Goal: Task Accomplishment & Management: Use online tool/utility

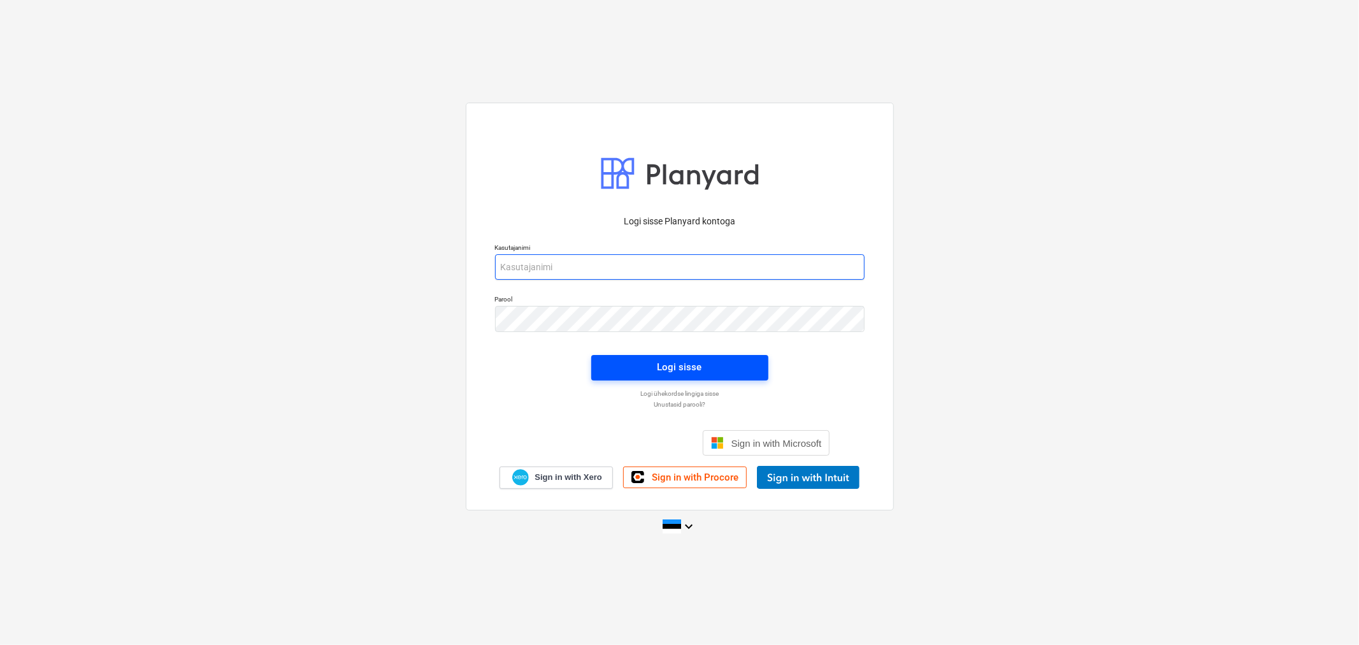
type input "[EMAIL_ADDRESS][DOMAIN_NAME]"
click at [728, 359] on span "Logi sisse" at bounding box center [679, 367] width 147 height 17
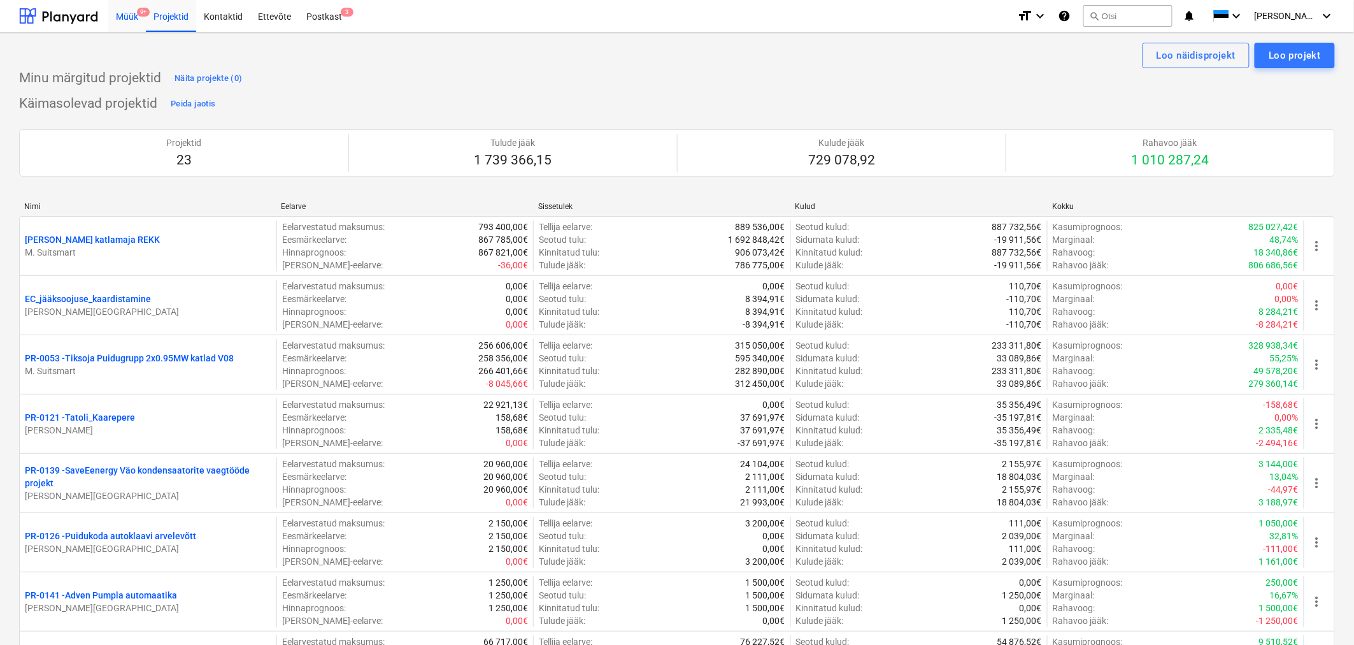
click at [125, 18] on div "Müük 9+" at bounding box center [127, 15] width 38 height 32
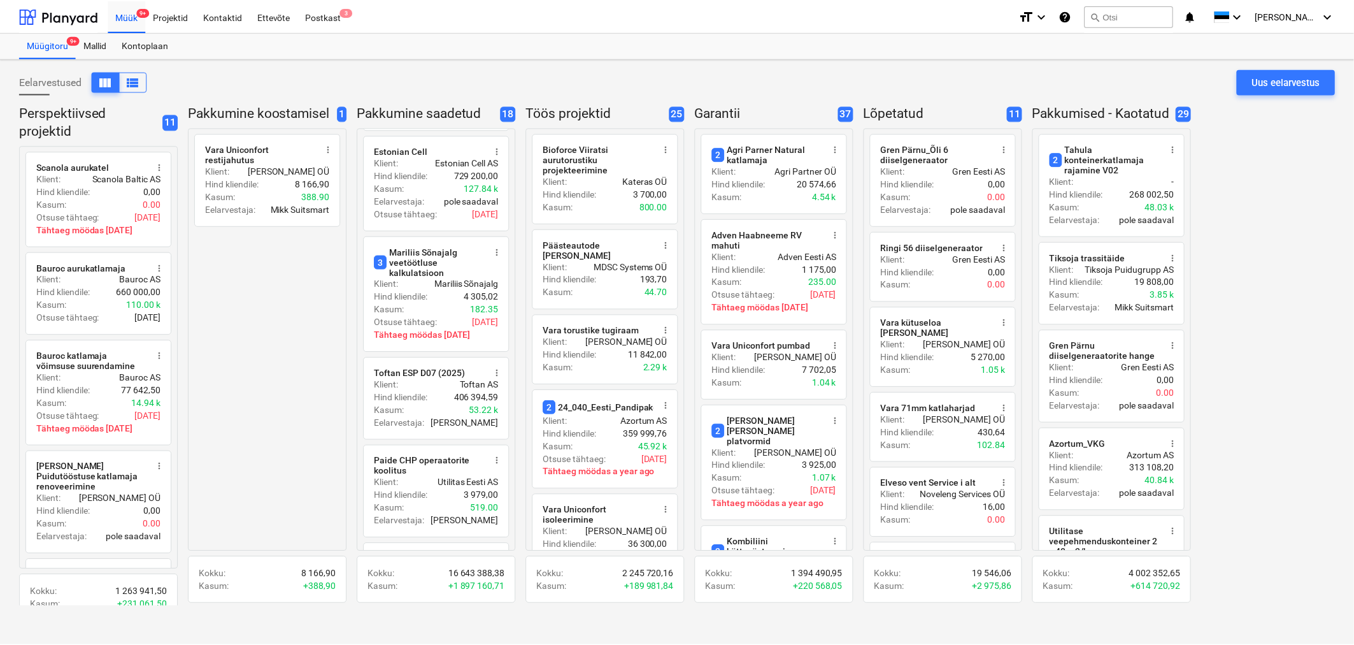
scroll to position [1092, 0]
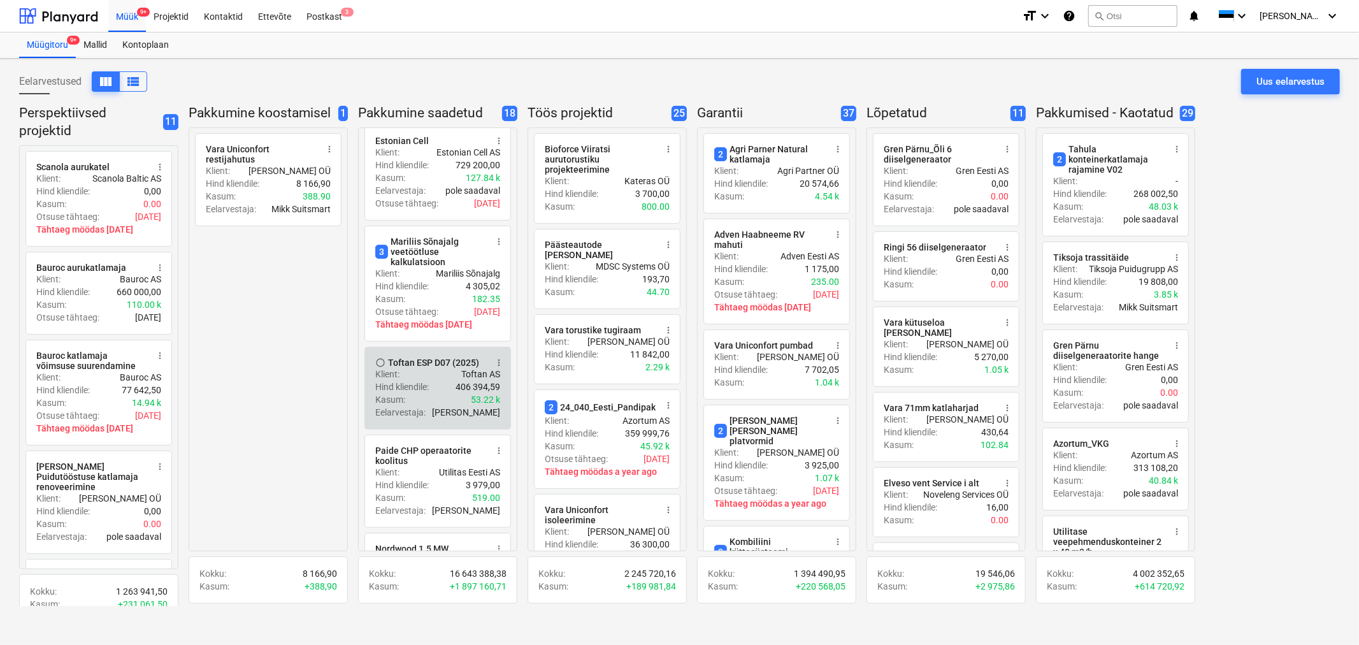
click at [394, 380] on p "Hind kliendile :" at bounding box center [402, 386] width 54 height 13
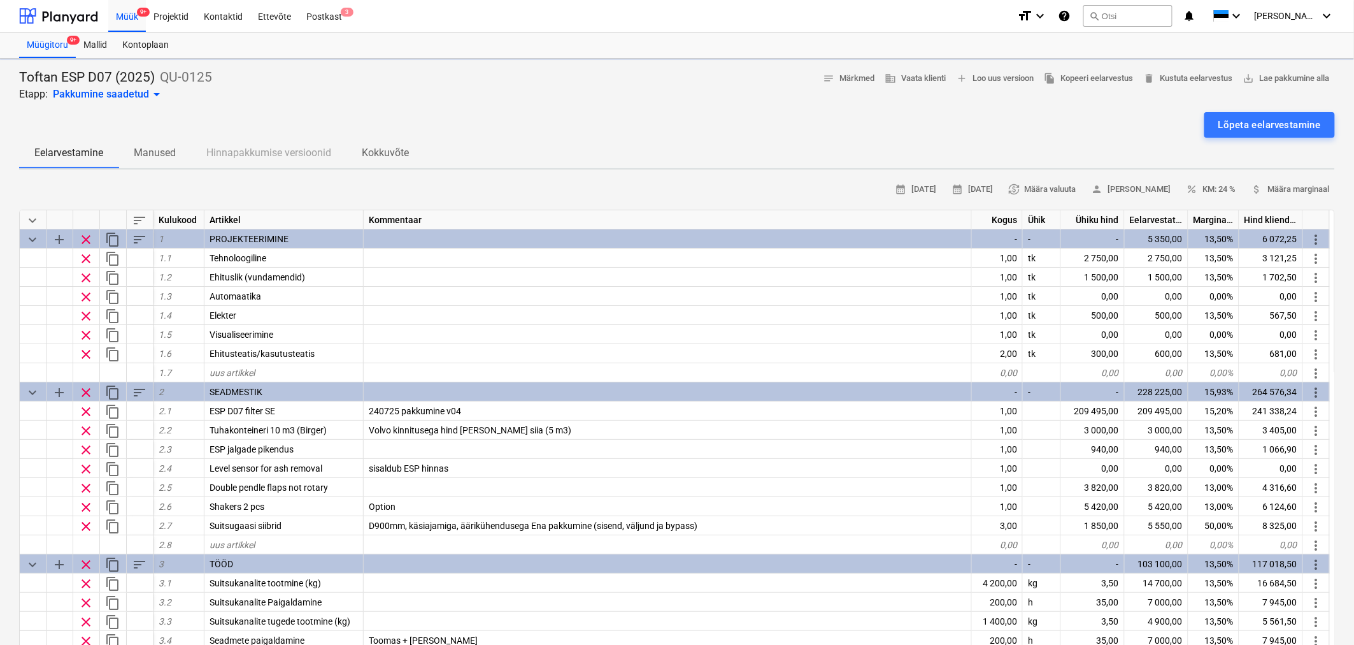
type textarea "x"
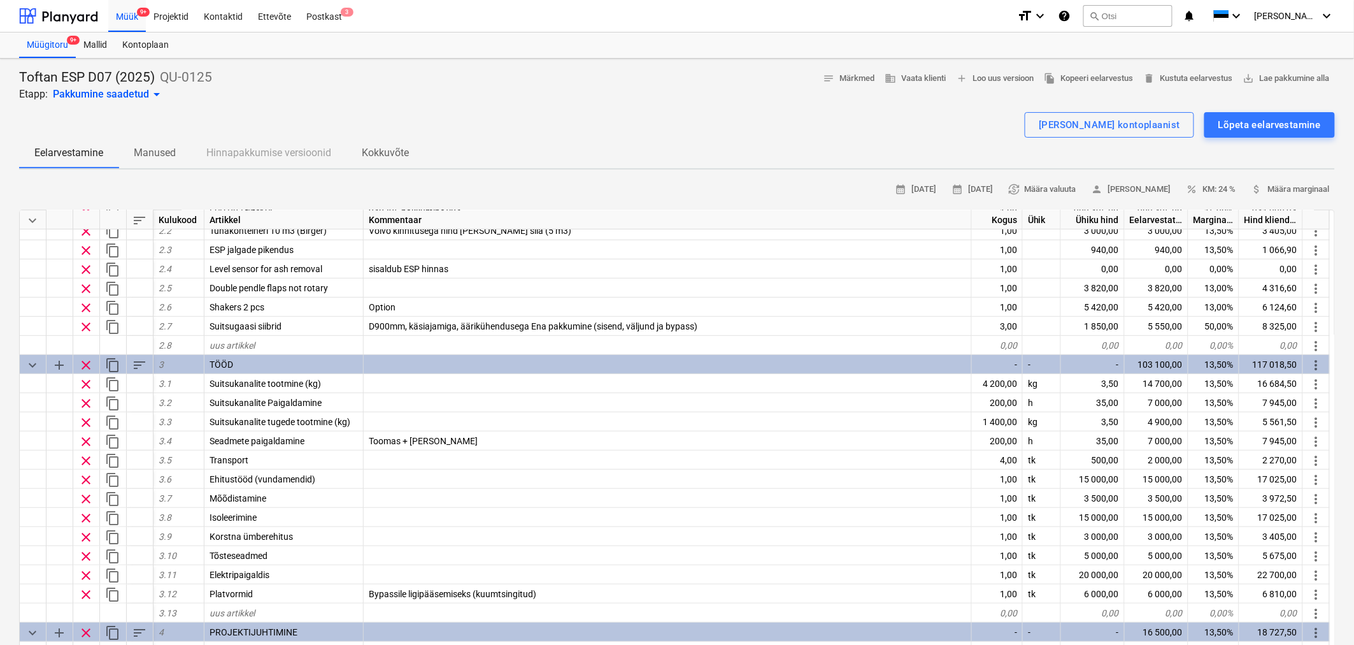
scroll to position [200, 0]
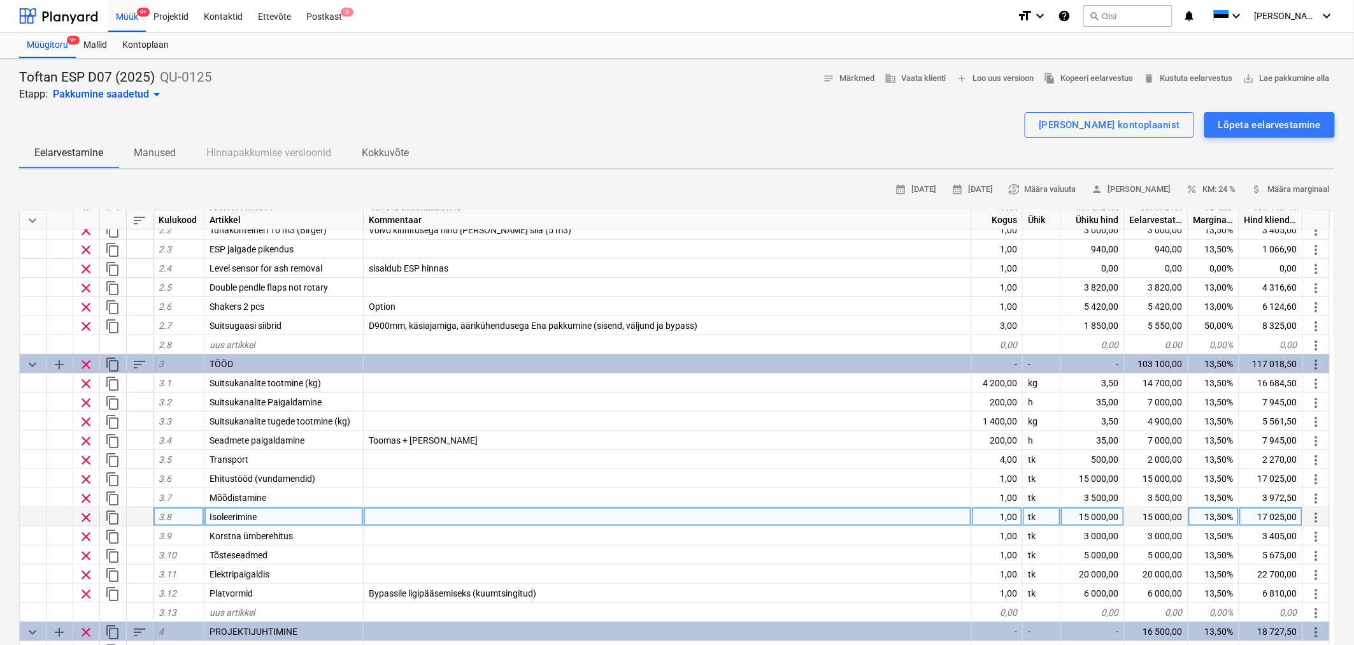
click at [1098, 520] on div "15 000,00" at bounding box center [1093, 516] width 64 height 19
type input "21000"
type textarea "x"
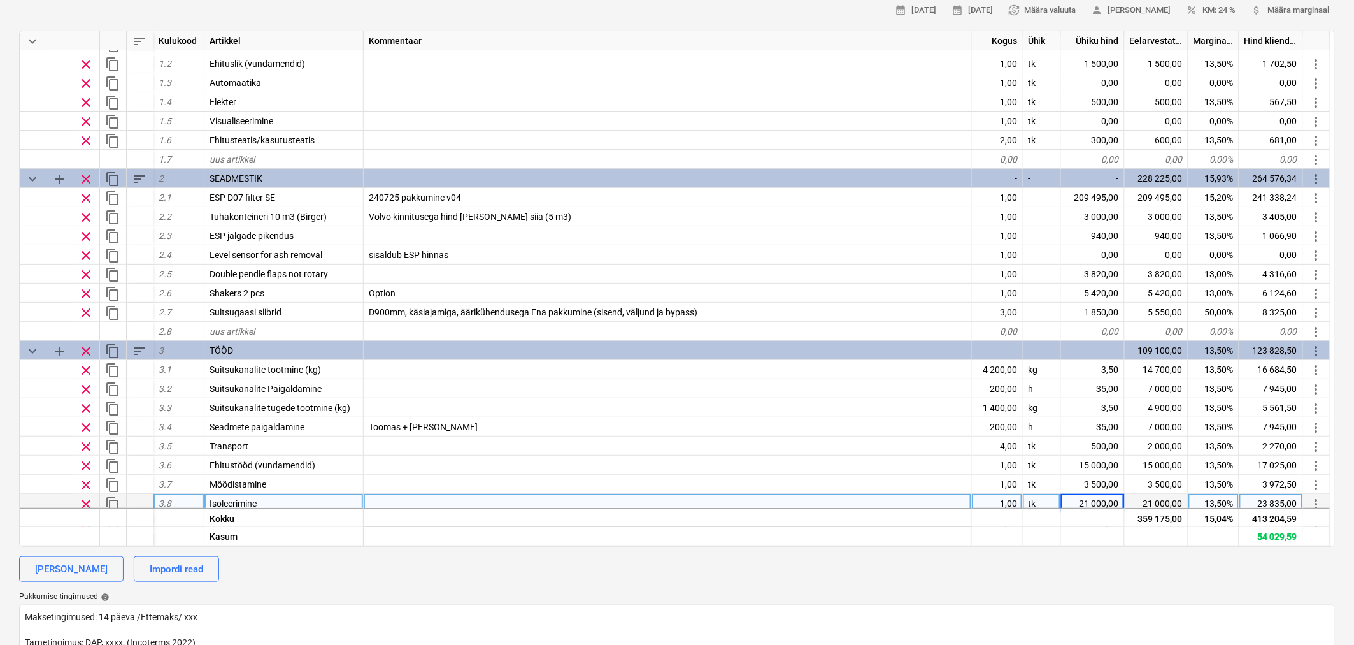
scroll to position [34, 0]
click at [327, 333] on div "uus artikkel" at bounding box center [283, 331] width 159 height 19
type input "Uus suitsugaaside ventilaator"
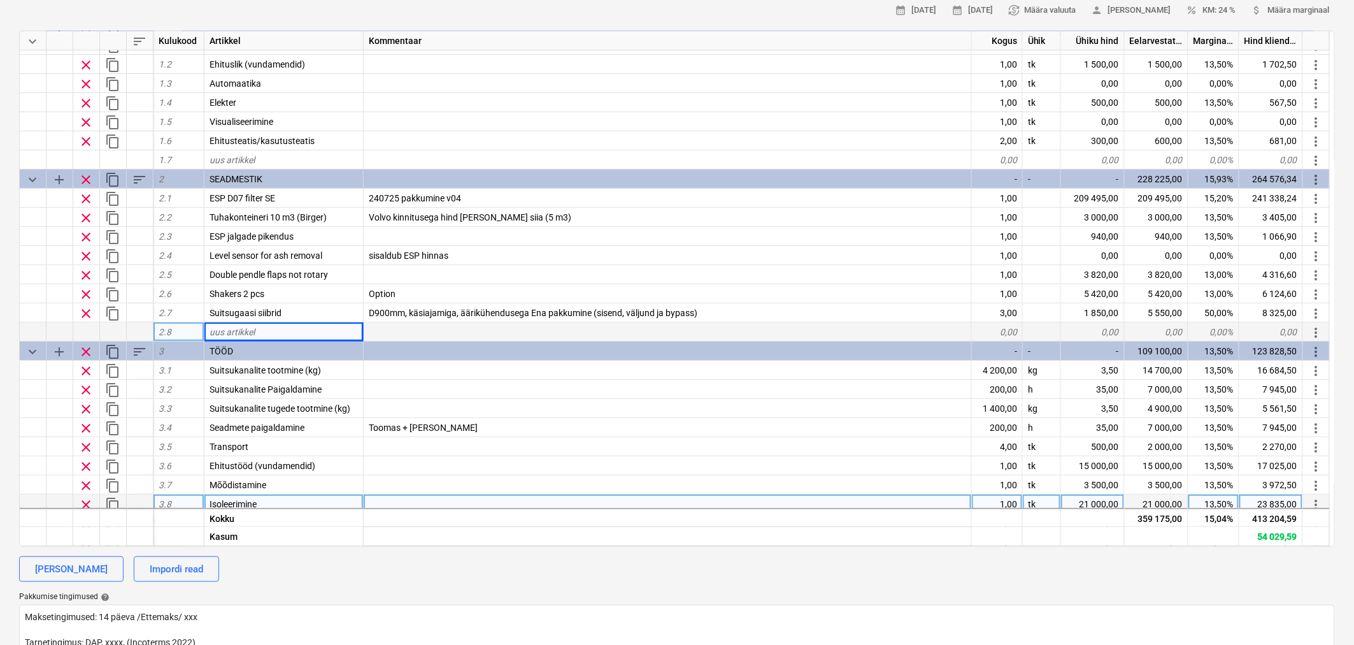
click at [436, 328] on div at bounding box center [668, 331] width 608 height 19
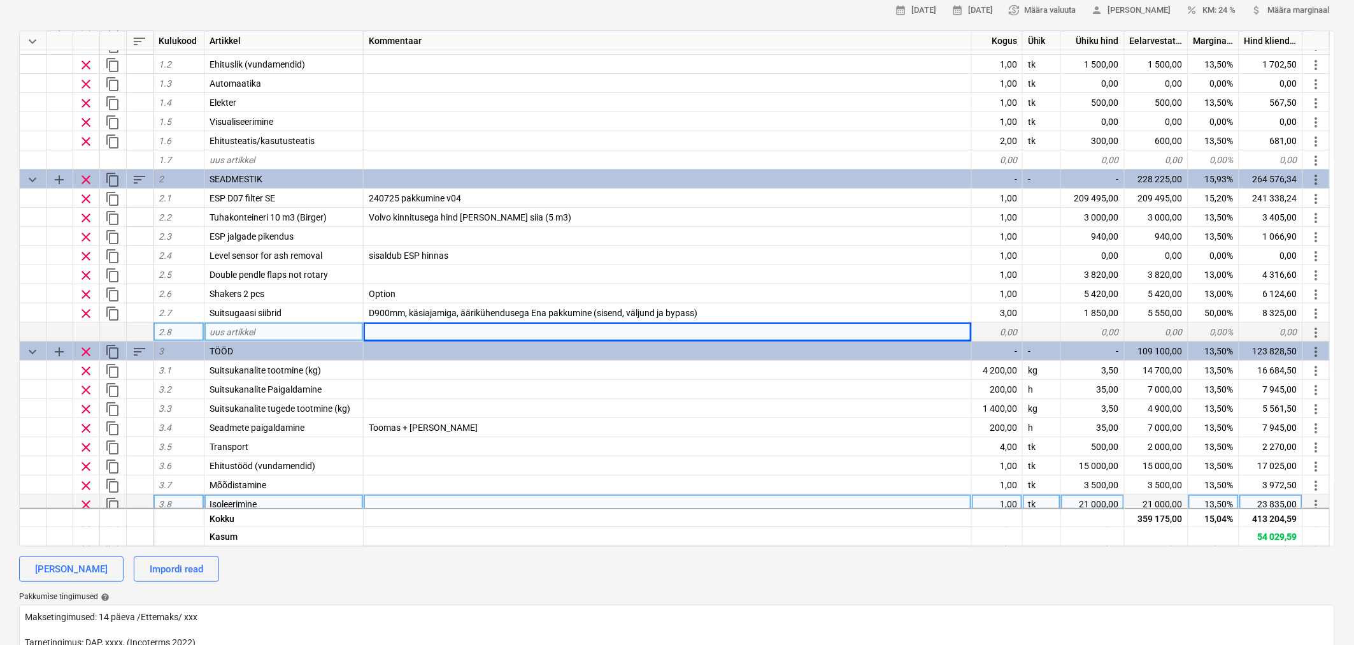
type textarea "x"
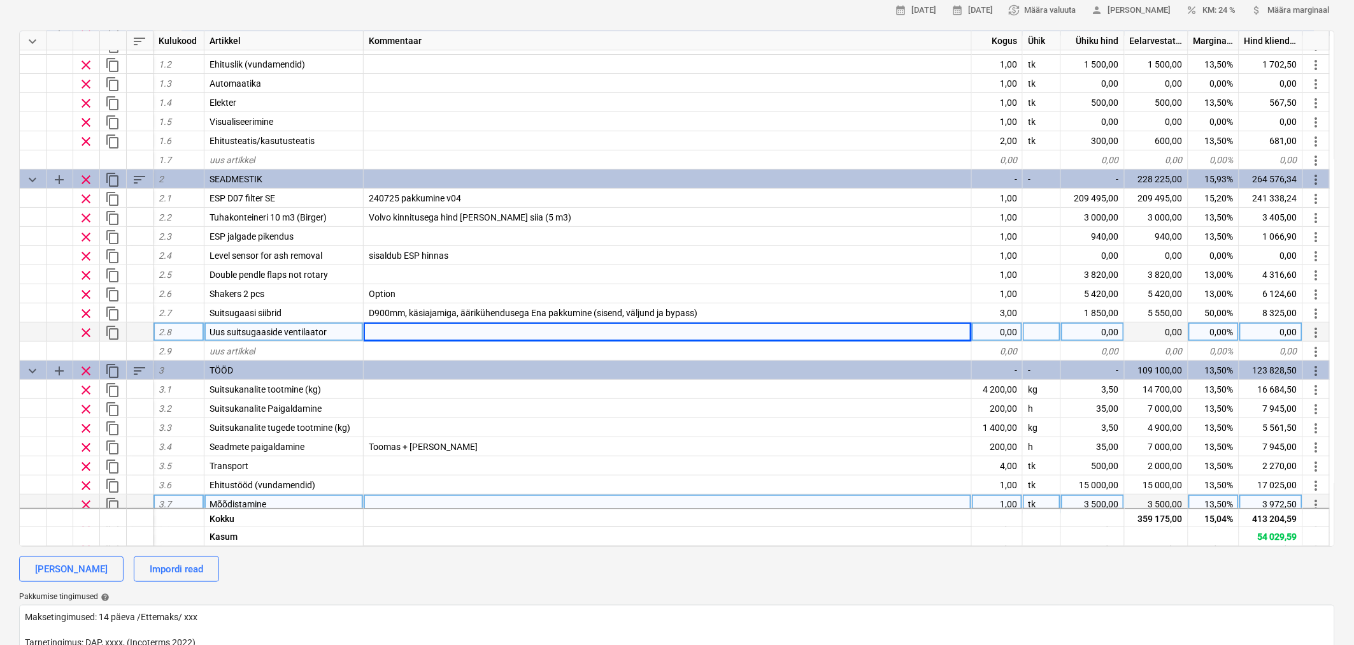
click at [424, 329] on div at bounding box center [668, 331] width 608 height 19
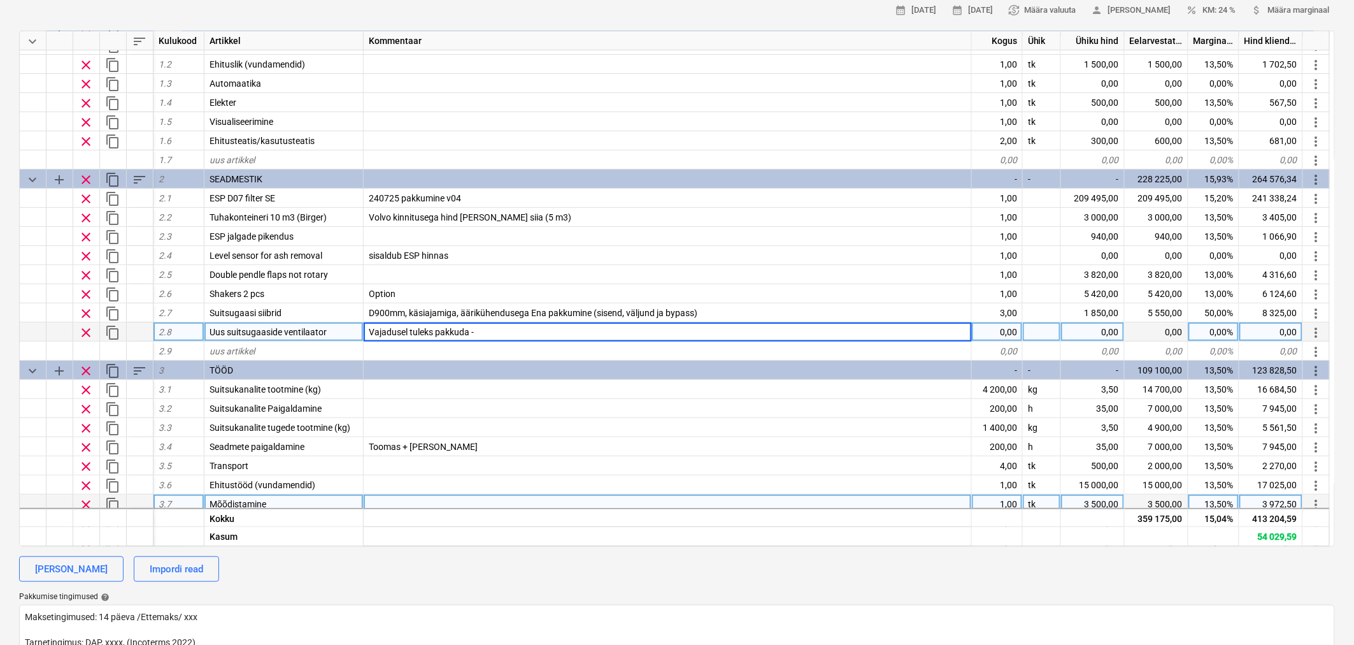
type input "Vajadusel tuleks pakkuda -"
type textarea "x"
click at [436, 351] on div at bounding box center [668, 350] width 608 height 19
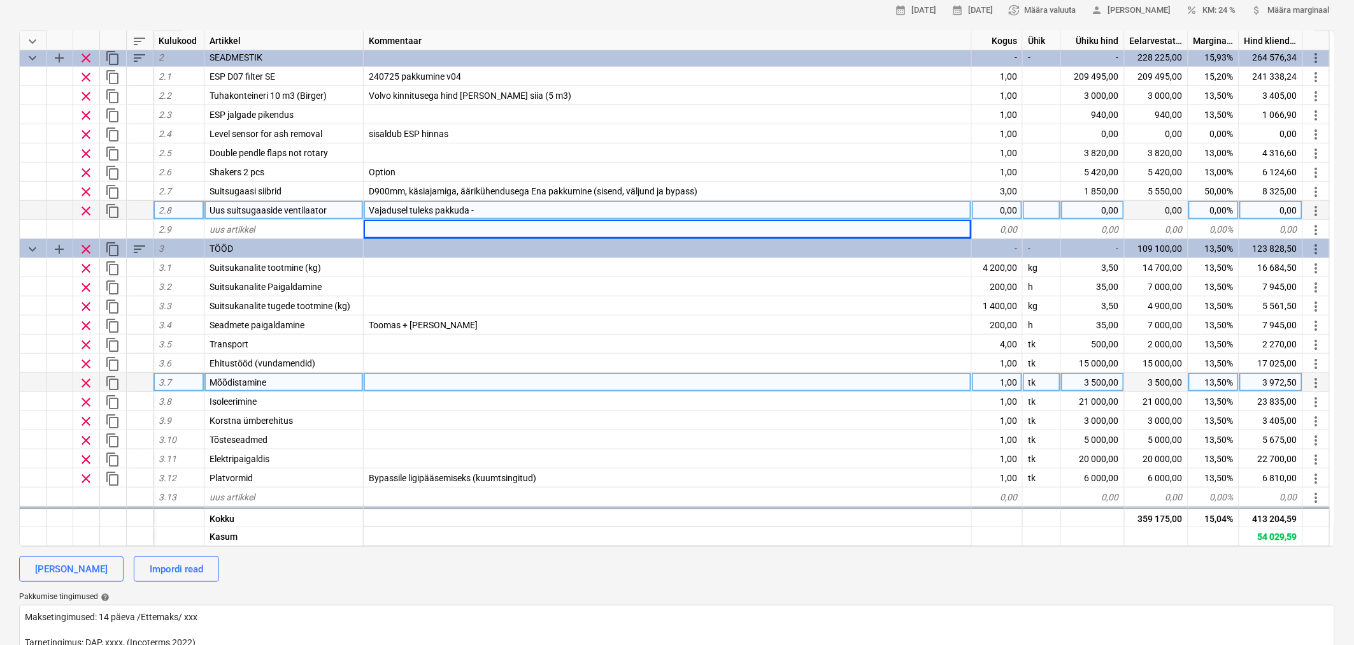
scroll to position [156, 0]
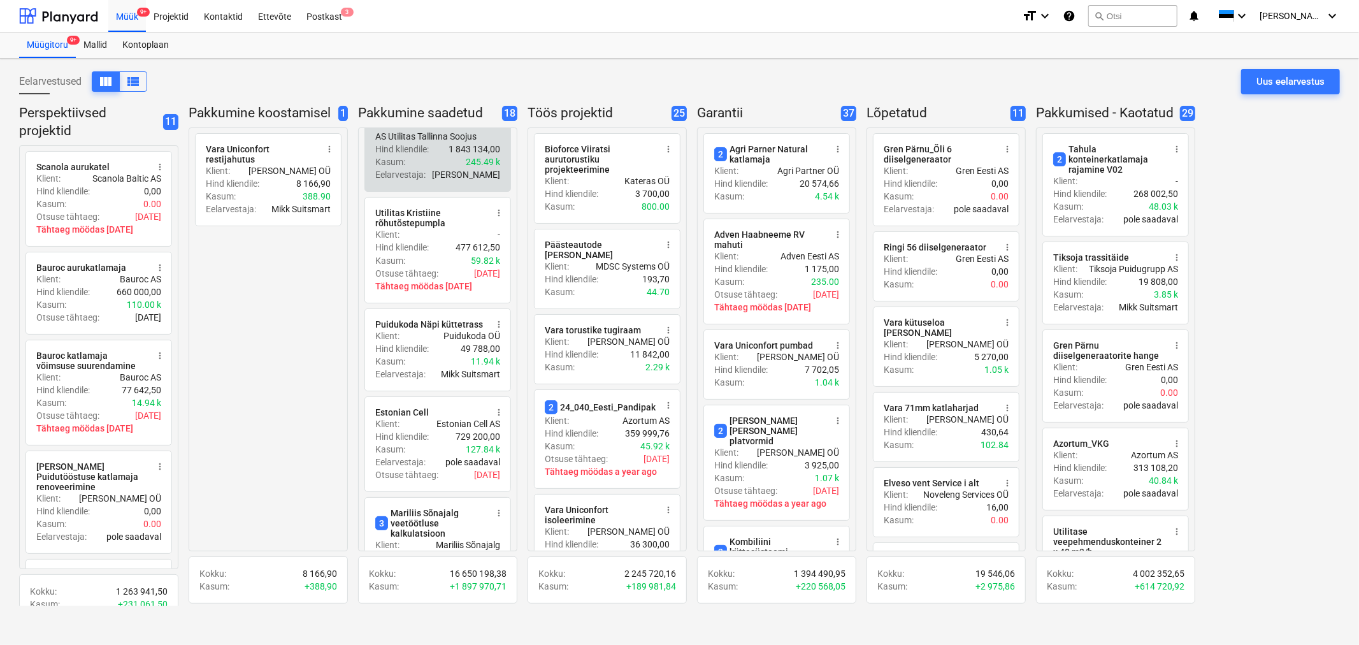
scroll to position [822, 0]
